Goal: Transaction & Acquisition: Book appointment/travel/reservation

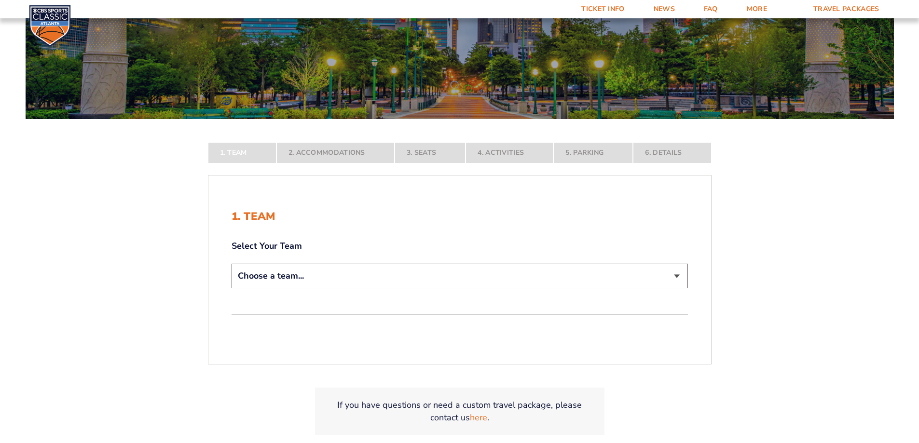
scroll to position [116, 0]
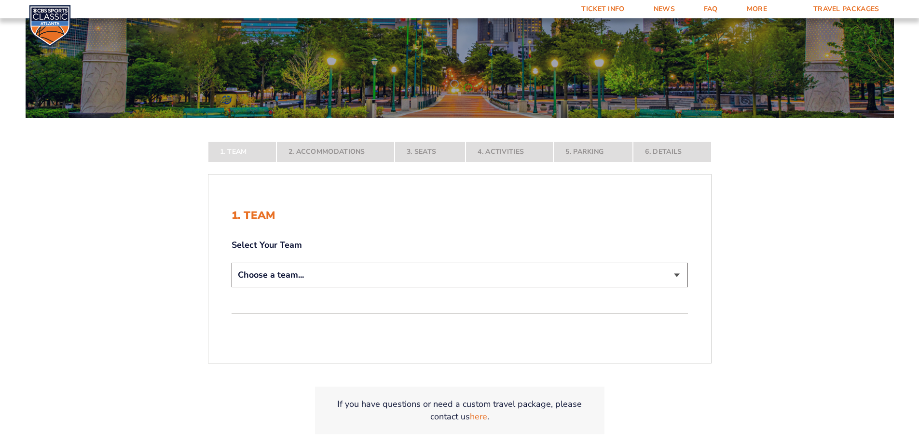
click at [675, 274] on select "Choose a team... [US_STATE] Wildcats [US_STATE] State Buckeyes [US_STATE] Tar H…" at bounding box center [460, 275] width 456 height 25
select select "12956"
click at [232, 287] on select "Choose a team... [US_STATE] Wildcats [US_STATE] State Buckeyes [US_STATE] Tar H…" at bounding box center [460, 275] width 456 height 25
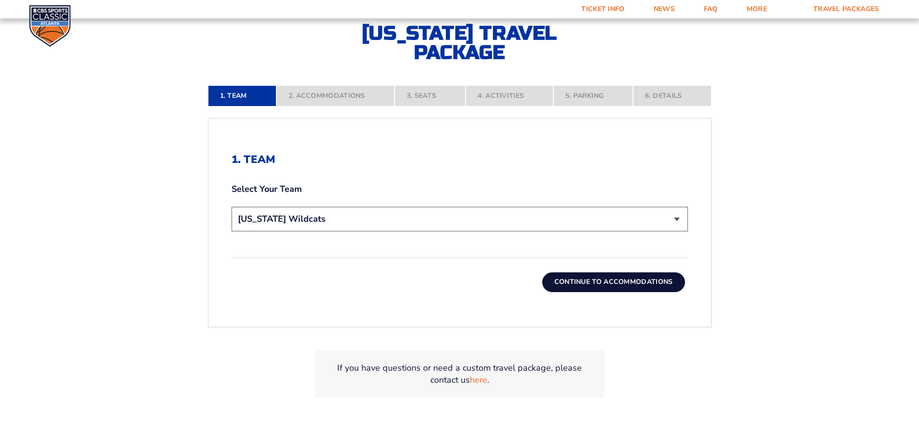
scroll to position [267, 0]
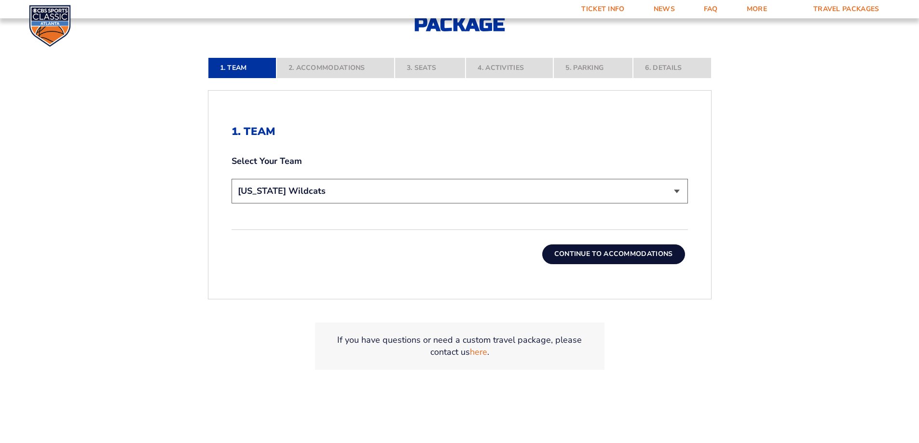
click at [635, 254] on button "Continue To Accommodations" at bounding box center [613, 254] width 143 height 19
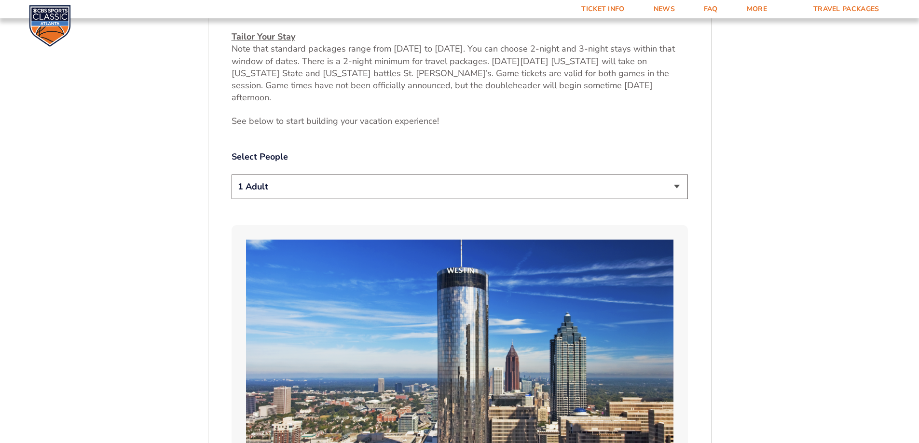
scroll to position [508, 0]
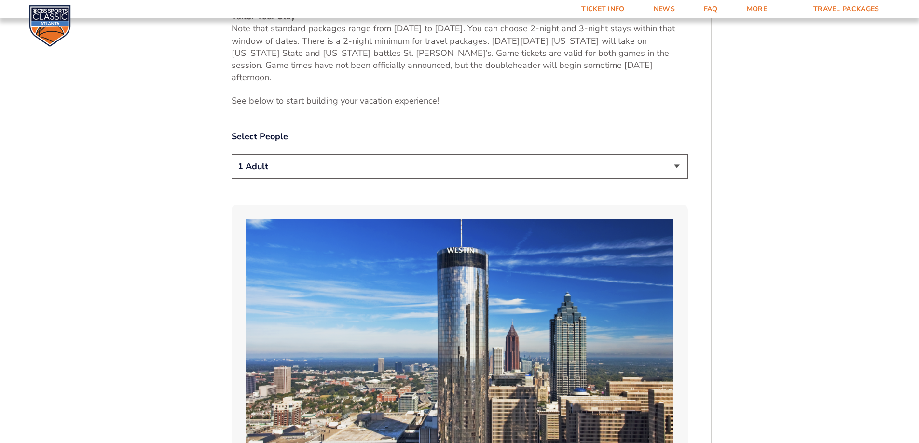
click at [677, 156] on select "1 Adult 2 Adults 3 Adults 4 Adults 2 Adults + 1 Child 2 Adults + 2 Children 2 A…" at bounding box center [460, 166] width 456 height 25
select select "4 Adults"
click at [232, 154] on select "1 Adult 2 Adults 3 Adults 4 Adults 2 Adults + 1 Child 2 Adults + 2 Children 2 A…" at bounding box center [460, 166] width 456 height 25
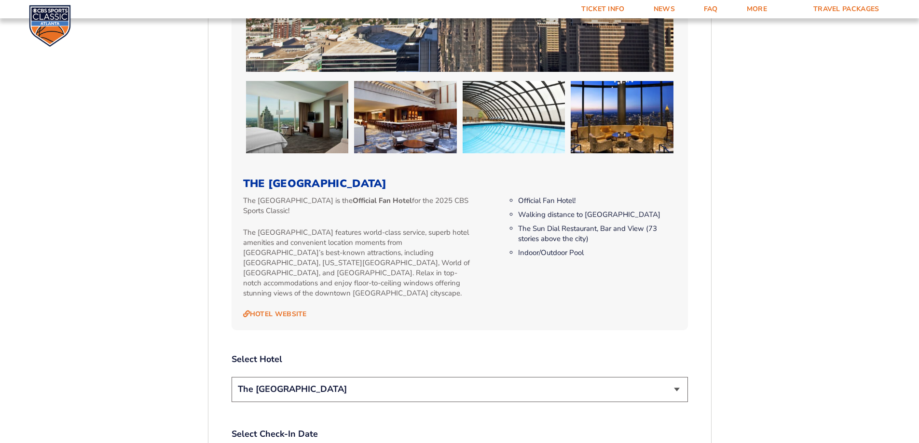
scroll to position [931, 0]
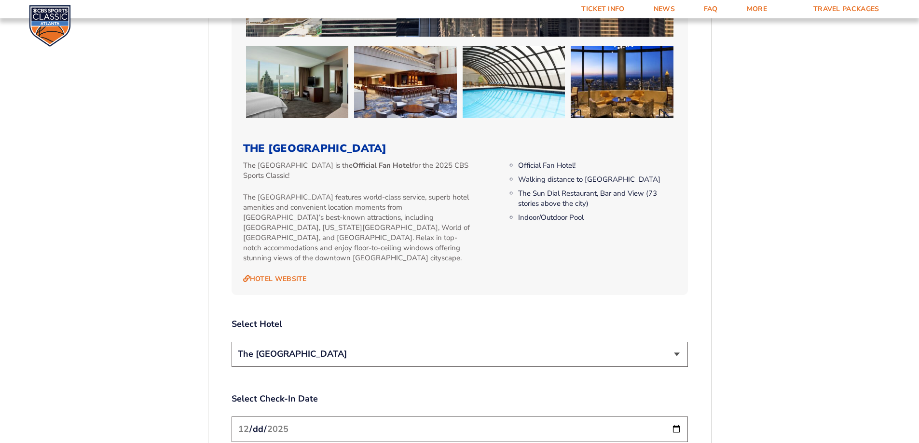
click at [677, 342] on select "The [GEOGRAPHIC_DATA]" at bounding box center [460, 354] width 456 height 25
click at [232, 342] on select "The [GEOGRAPHIC_DATA]" at bounding box center [460, 354] width 456 height 25
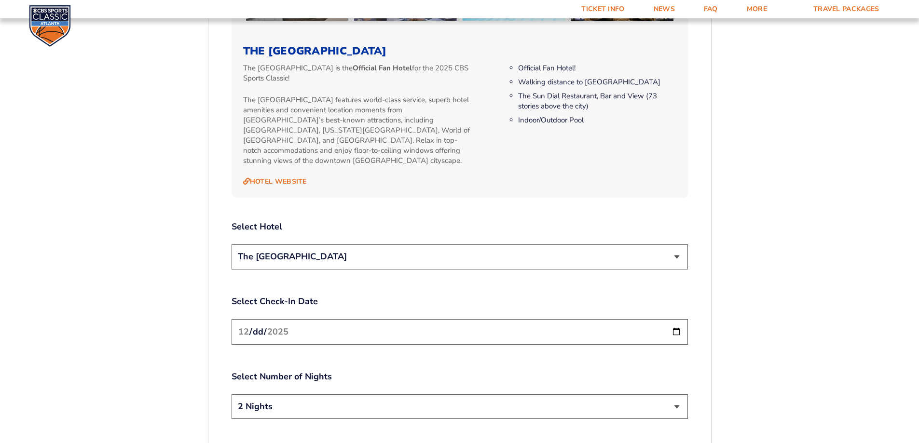
scroll to position [1038, 0]
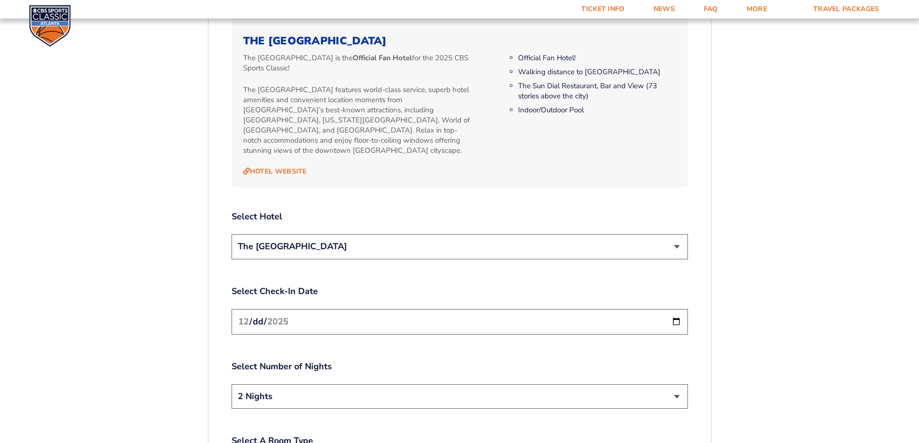
click at [677, 384] on select "2 Nights 3 Nights" at bounding box center [460, 396] width 456 height 25
click at [658, 384] on select "2 Nights 3 Nights" at bounding box center [460, 396] width 456 height 25
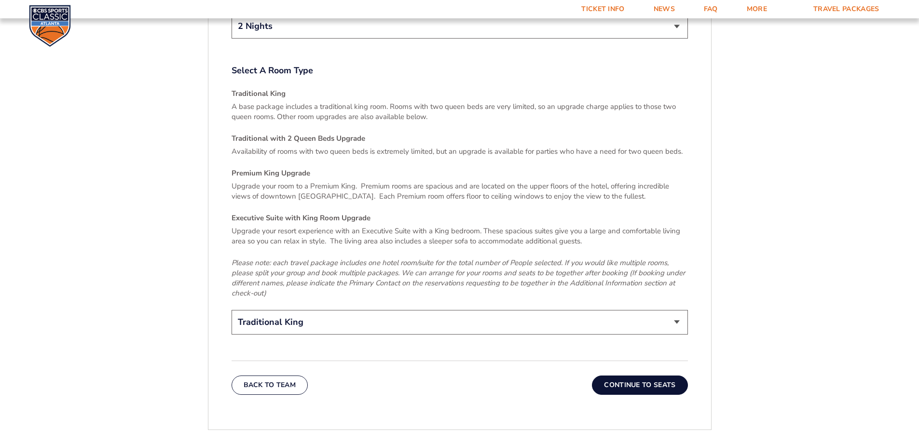
scroll to position [1411, 0]
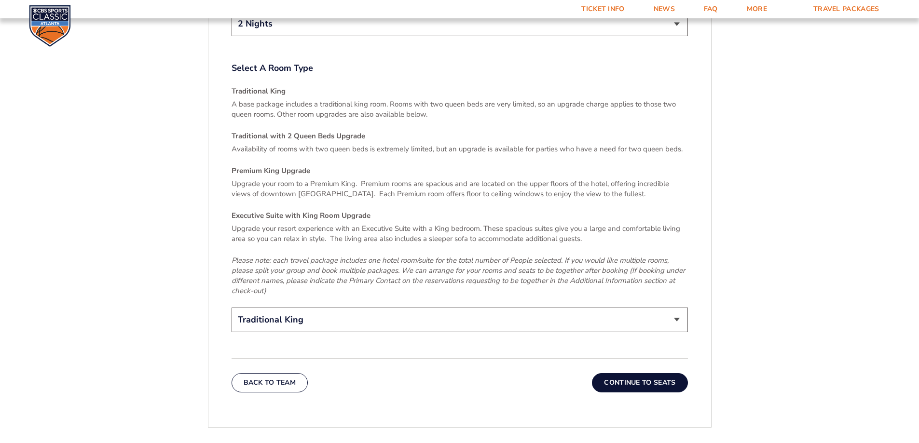
click at [675, 308] on select "Traditional King Traditional with 2 Queen Beds Upgrade (+$95 per night) Premium…" at bounding box center [460, 320] width 456 height 25
select select "Traditional with 2 Queen Beds Upgrade"
click at [232, 308] on select "Traditional King Traditional with 2 Queen Beds Upgrade (+$95 per night) Premium…" at bounding box center [460, 320] width 456 height 25
click at [645, 373] on button "Continue To Seats" at bounding box center [639, 382] width 95 height 19
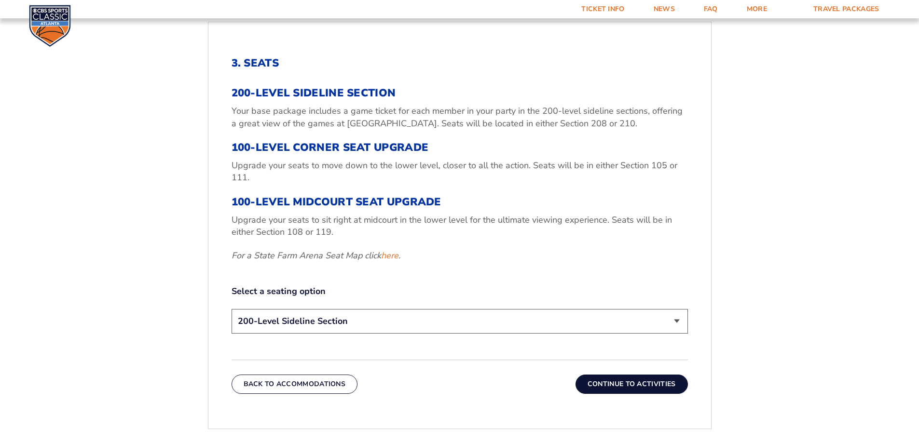
scroll to position [339, 0]
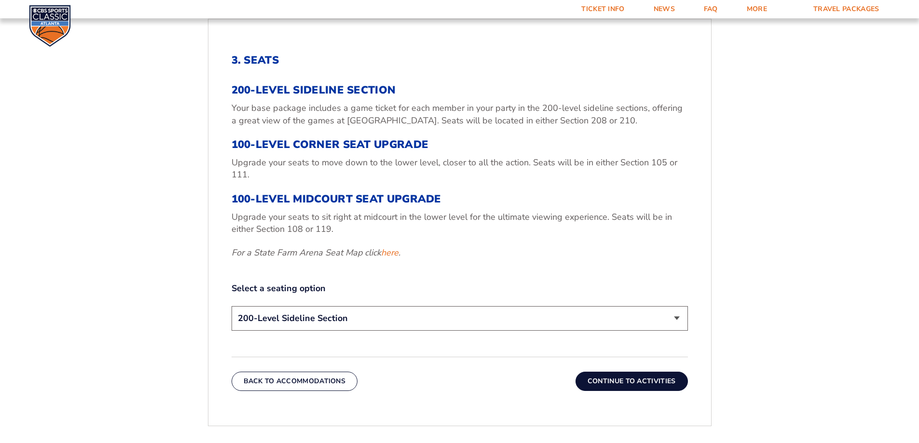
click at [676, 318] on select "200-Level Sideline Section 100-Level Corner Seat Upgrade (+$120 per person) 100…" at bounding box center [460, 318] width 456 height 25
select select "100-Level Corner Seat Upgrade"
click at [232, 306] on select "200-Level Sideline Section 100-Level Corner Seat Upgrade (+$120 per person) 100…" at bounding box center [460, 318] width 456 height 25
click at [626, 377] on button "Continue To Activities" at bounding box center [631, 381] width 112 height 19
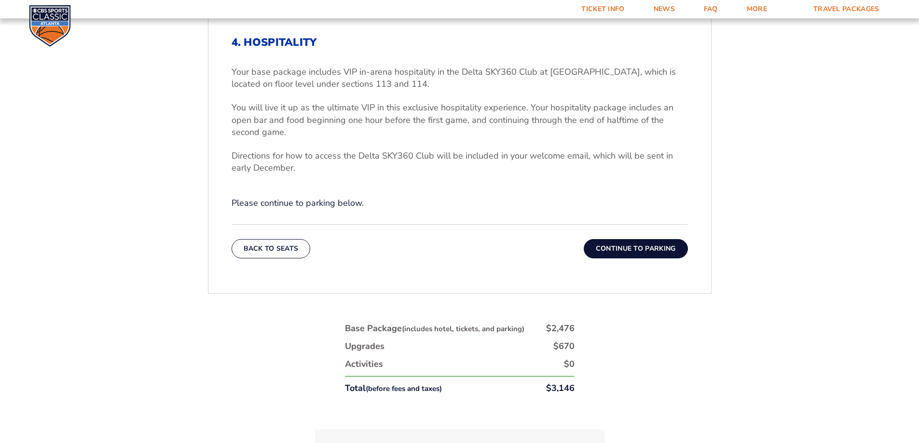
scroll to position [357, 0]
click at [664, 246] on button "Continue To Parking" at bounding box center [636, 247] width 104 height 19
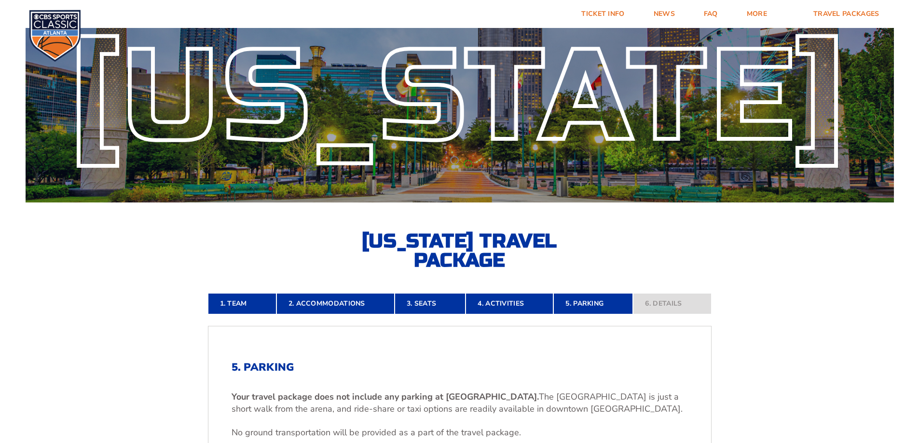
scroll to position [0, 0]
